Goal: Task Accomplishment & Management: Manage account settings

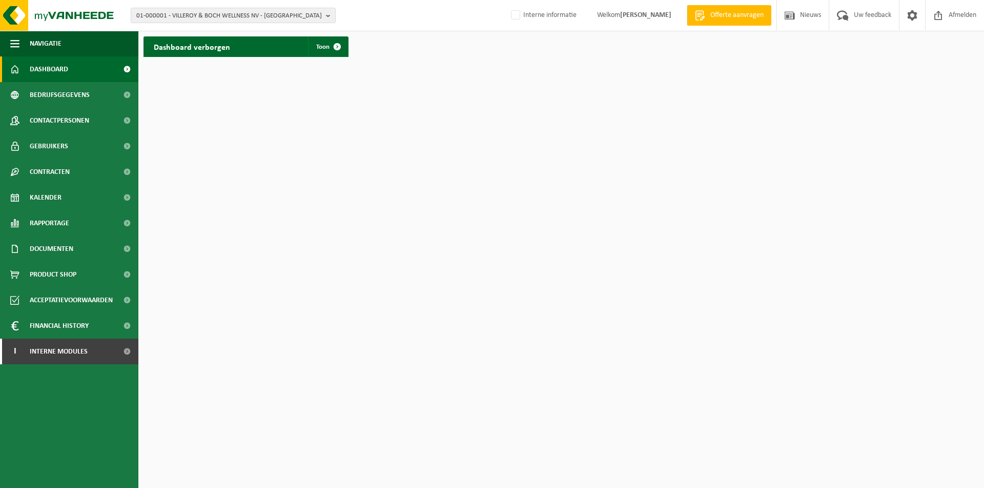
click at [283, 27] on div "01-000001 - VILLEROY & BOCH WELLNESS NV - ROESELARE 01-000001 - VILLEROY & BOCH…" at bounding box center [492, 15] width 984 height 31
click at [284, 18] on span "01-000001 - VILLEROY & BOCH WELLNESS NV - ROESELARE" at bounding box center [229, 15] width 186 height 15
paste input "01-055478"
type input "01-055478"
click at [221, 49] on strong "01-055478 - MILCOBEL DAIRY NV - KALLO" at bounding box center [193, 47] width 115 height 8
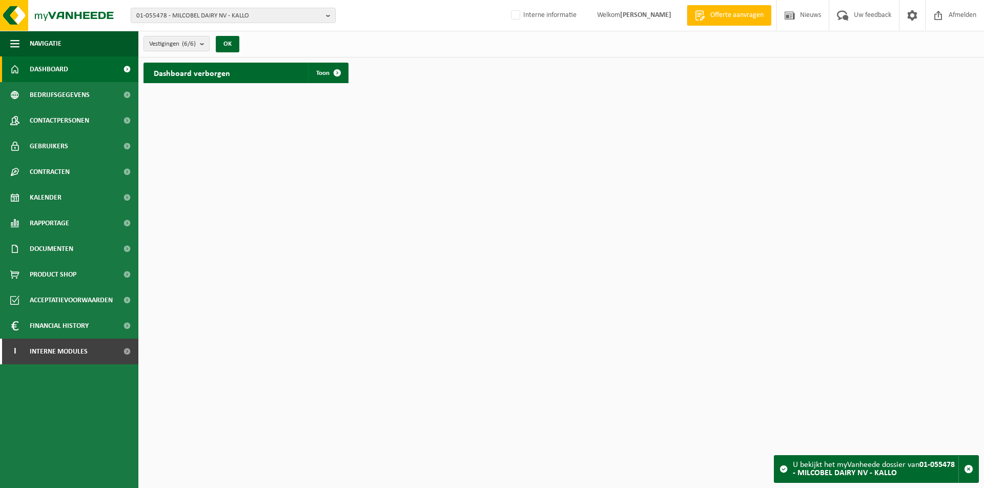
click at [281, 24] on div "01-055478 - MILCOBEL DAIRY NV - KALLO 10-762748 - MILCOBEL GROUP 10-778840 - CH…" at bounding box center [492, 15] width 984 height 31
click at [291, 16] on span "01-055478 - MILCOBEL DAIRY NV - KALLO" at bounding box center [229, 15] width 186 height 15
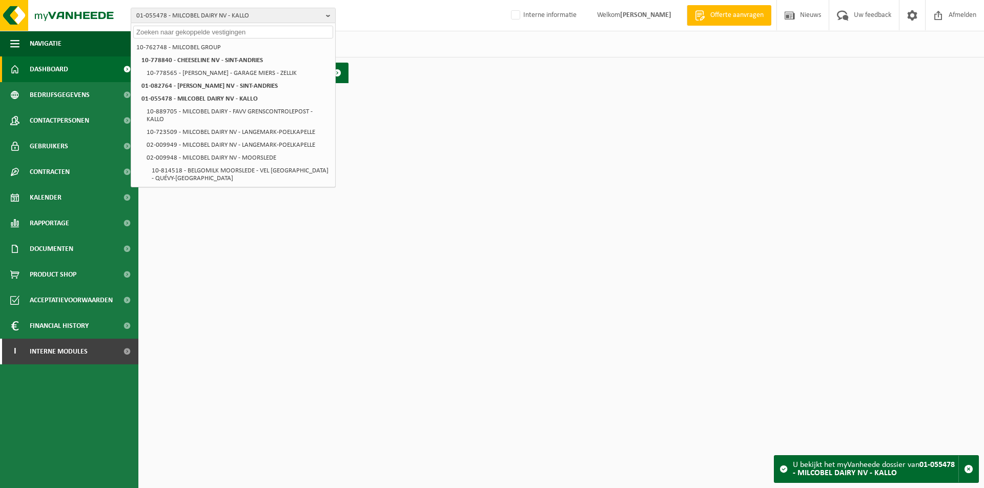
click at [506, 121] on html "01-055478 - MILCOBEL DAIRY NV - KALLO 10-762748 - MILCOBEL GROUP 10-778840 - CH…" at bounding box center [492, 244] width 984 height 488
click at [75, 349] on span "Interne modules" at bounding box center [59, 351] width 58 height 26
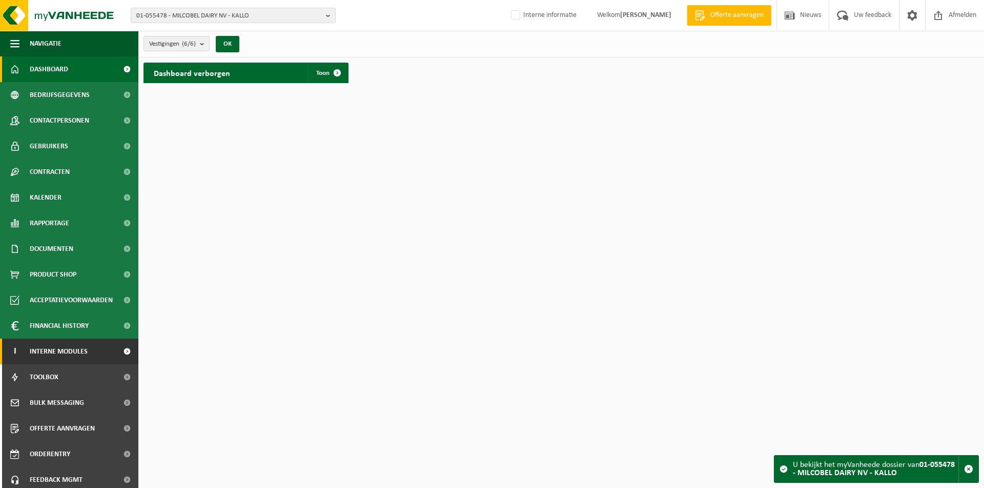
scroll to position [30, 0]
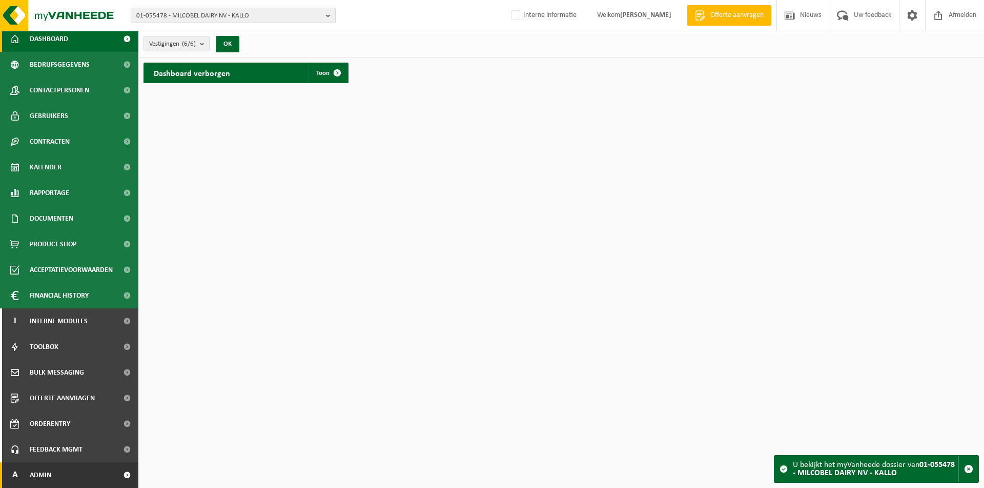
click at [59, 479] on link "A Admin" at bounding box center [69, 475] width 138 height 26
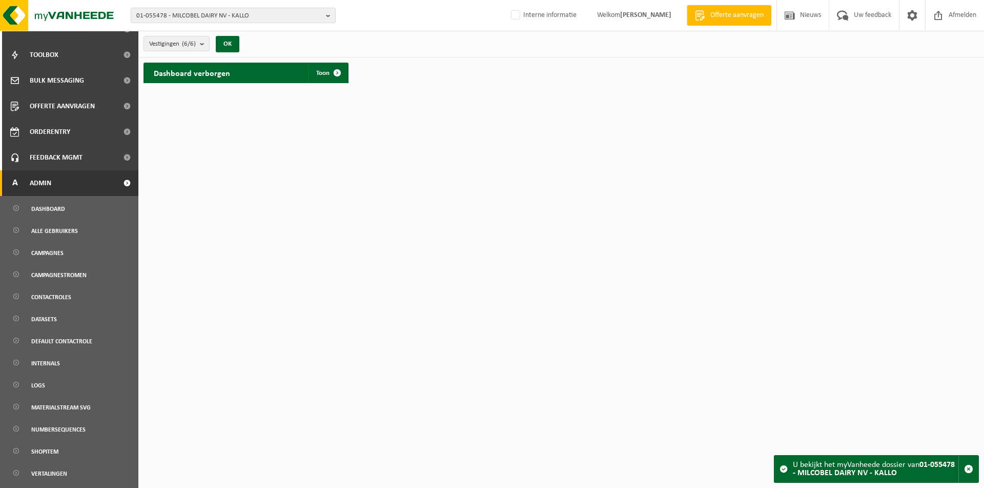
scroll to position [369, 0]
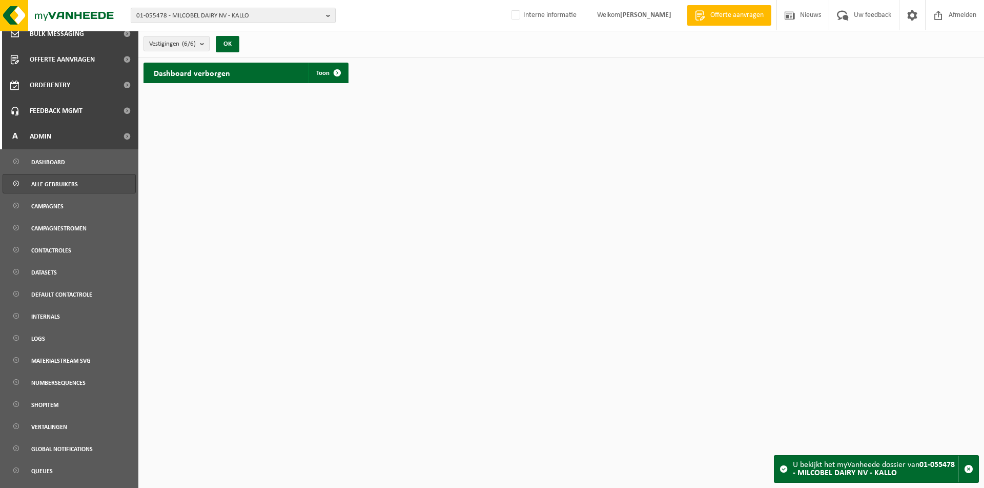
click at [65, 180] on span "Alle gebruikers" at bounding box center [54, 183] width 47 height 19
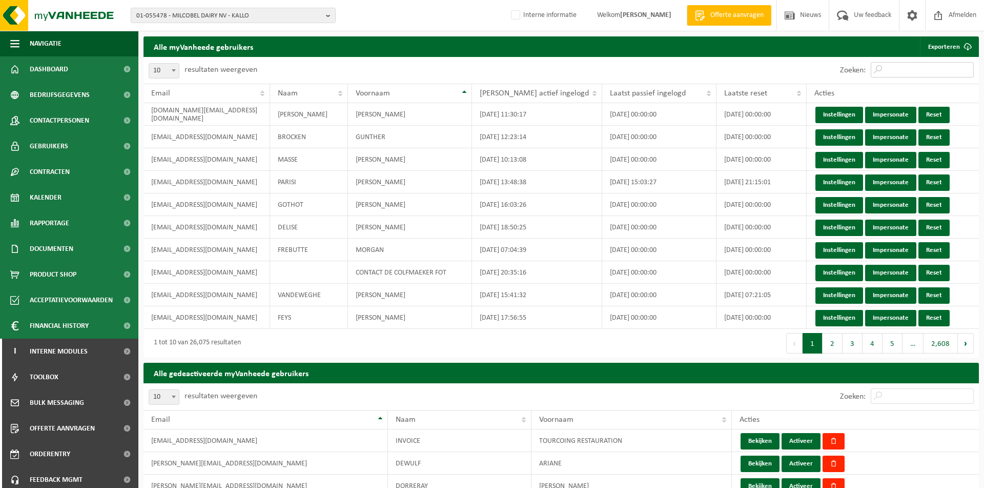
click at [899, 74] on input "Zoeken:" at bounding box center [922, 69] width 103 height 15
paste input "[EMAIL_ADDRESS][DOMAIN_NAME]"
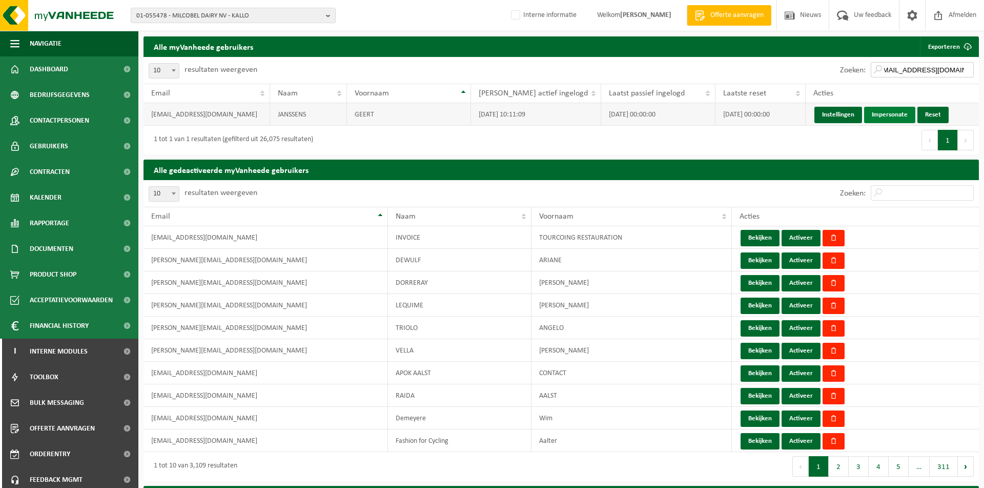
type input "[EMAIL_ADDRESS][DOMAIN_NAME]"
click at [883, 119] on link "Impersonate" at bounding box center [889, 115] width 51 height 16
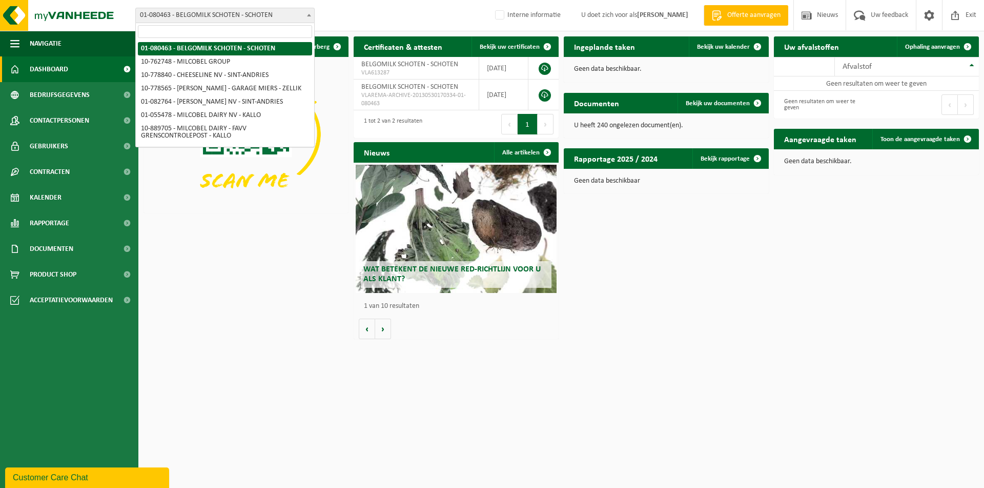
click at [264, 16] on span "01-080463 - BELGOMILK SCHOTEN - SCHOTEN" at bounding box center [225, 15] width 178 height 14
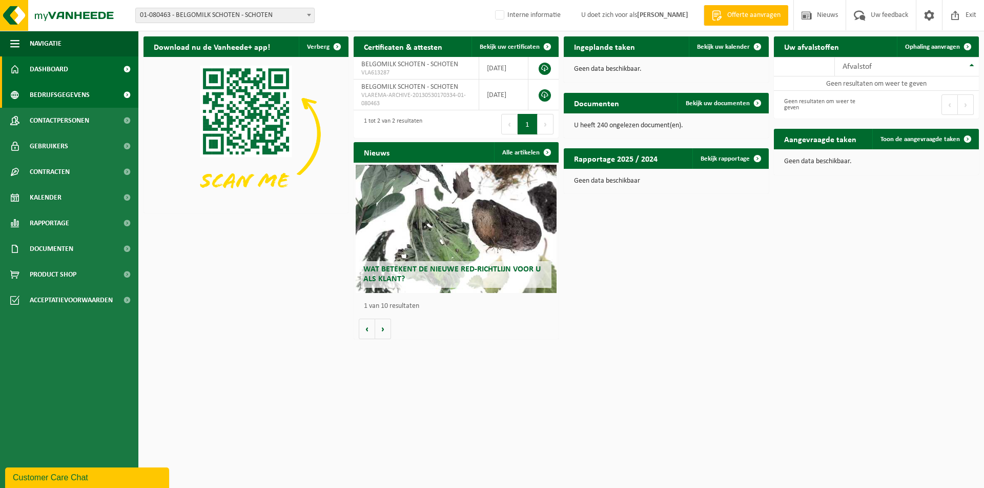
click at [73, 94] on span "Bedrijfsgegevens" at bounding box center [60, 95] width 60 height 26
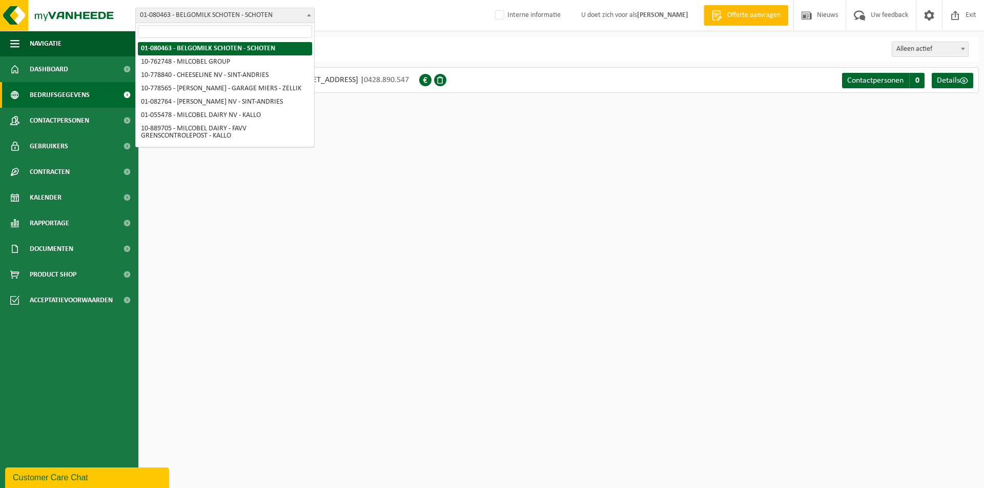
click at [286, 20] on span "01-080463 - BELGOMILK SCHOTEN - SCHOTEN" at bounding box center [225, 15] width 178 height 14
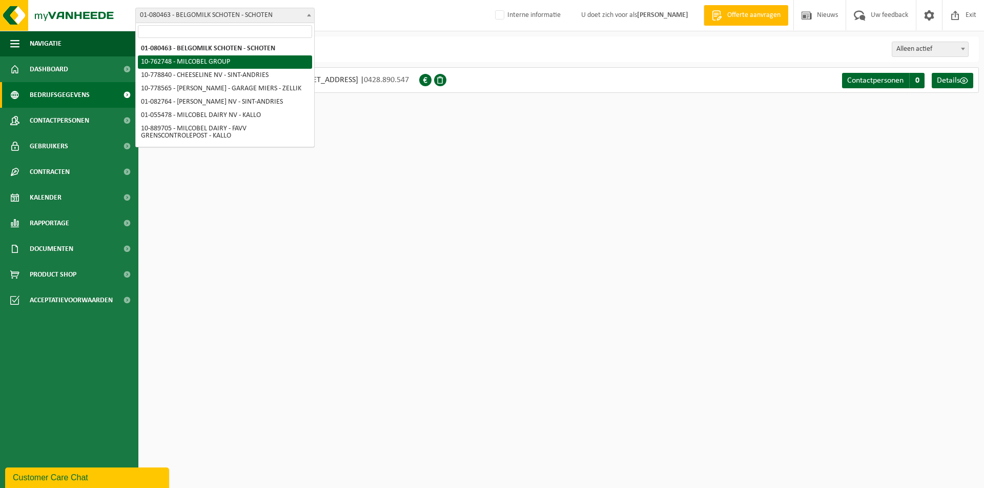
select select "11519"
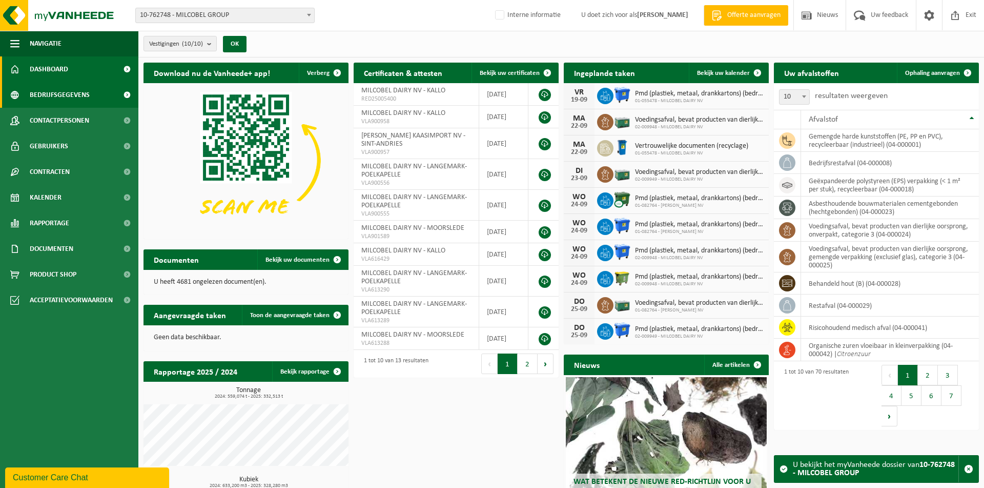
click at [48, 97] on span "Bedrijfsgegevens" at bounding box center [60, 95] width 60 height 26
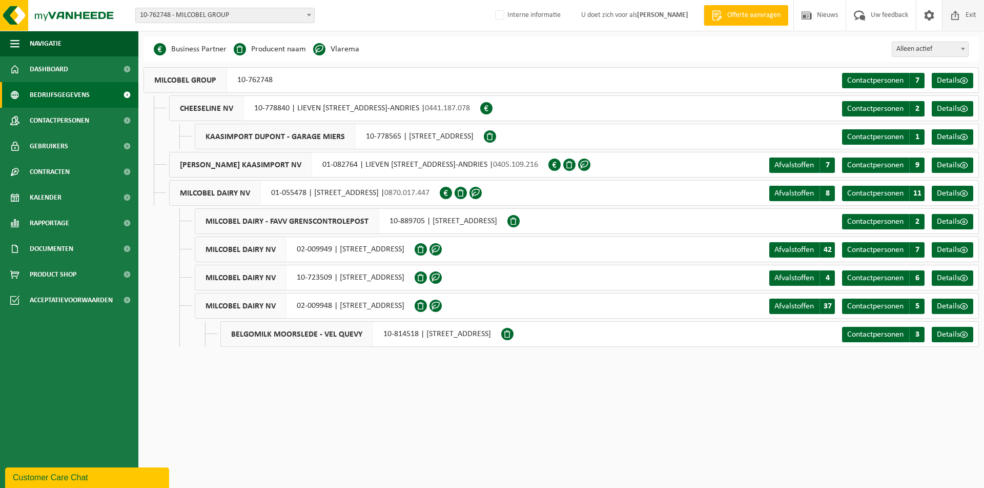
click at [967, 15] on span "Exit" at bounding box center [971, 15] width 16 height 30
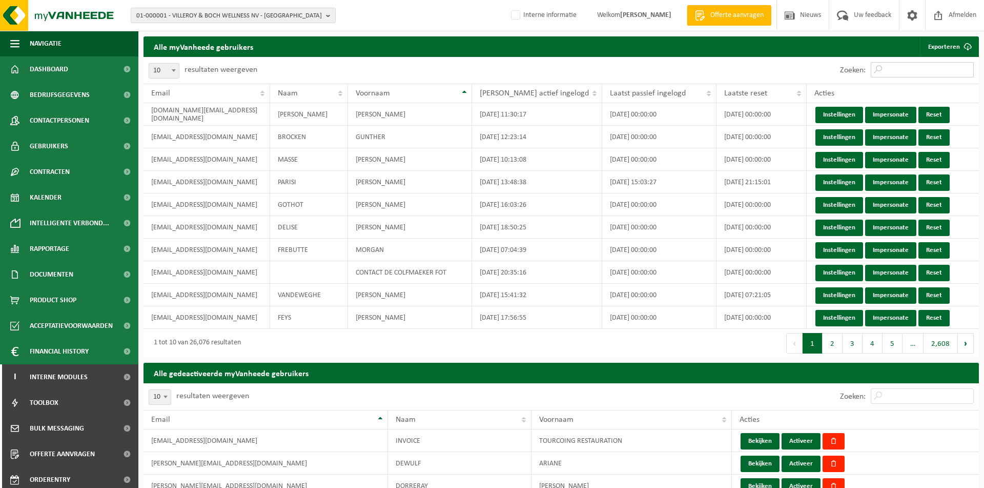
click at [903, 71] on input "Zoeken:" at bounding box center [922, 69] width 103 height 15
paste input "SELECT p.id, p.partyno, p.navcode, p.name, p.vat, p.status, a.street, a.streetn…"
type input "SELECT p.id, p.partyno, p.navcode, p.name, p.vat, p.status, a.street, a.streetn…"
click at [882, 68] on input "Zoeken:" at bounding box center [922, 69] width 103 height 15
paste input "[EMAIL_ADDRESS][DOMAIN_NAME]"
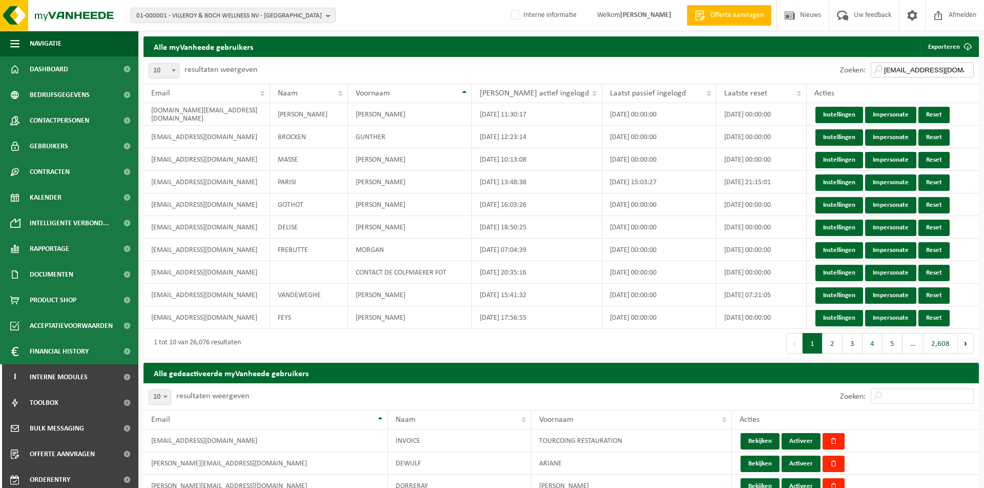
scroll to position [0, 8]
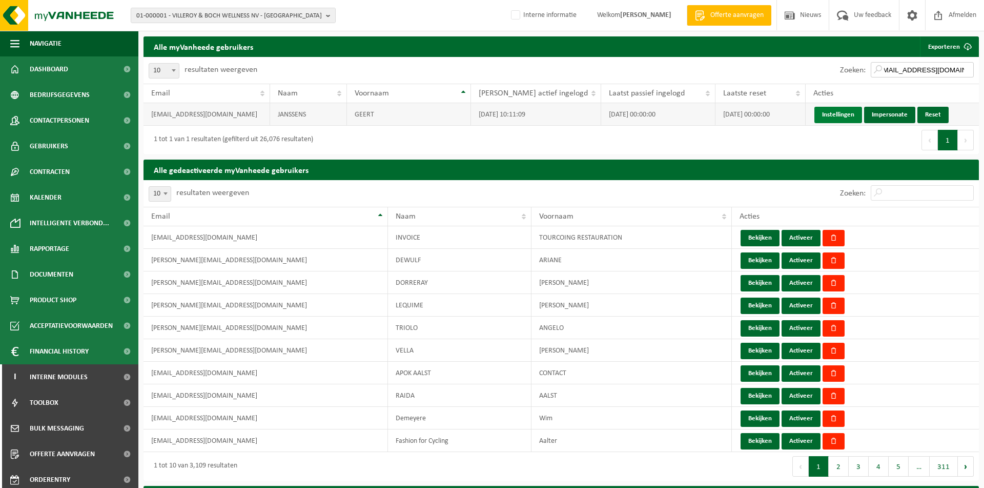
type input "[EMAIL_ADDRESS][DOMAIN_NAME]"
click at [832, 117] on link "Instellingen" at bounding box center [839, 115] width 48 height 16
click at [824, 116] on link "Instellingen" at bounding box center [839, 115] width 48 height 16
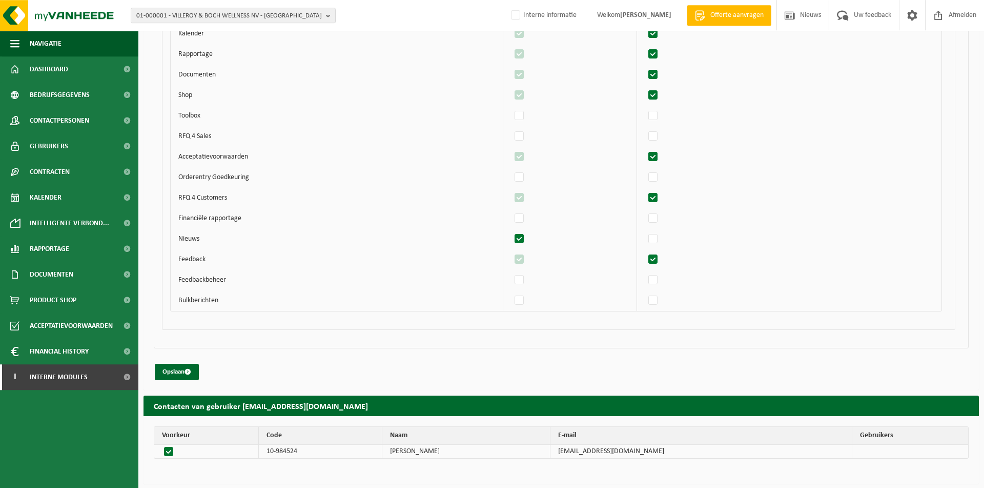
scroll to position [4303, 0]
